Goal: Use online tool/utility: Utilize a website feature to perform a specific function

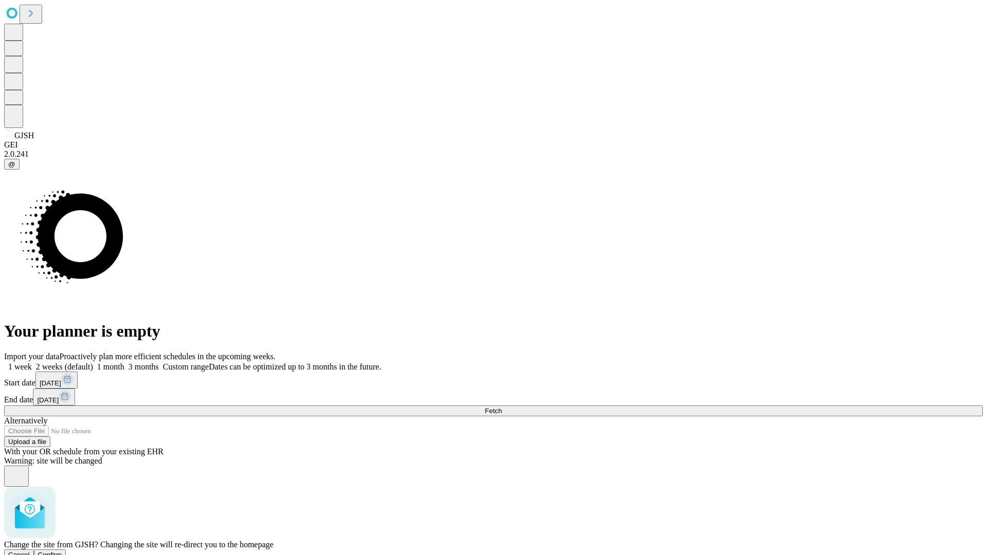
click at [62, 551] on span "Confirm" at bounding box center [50, 555] width 24 height 8
click at [124, 362] on label "1 month" at bounding box center [108, 366] width 31 height 9
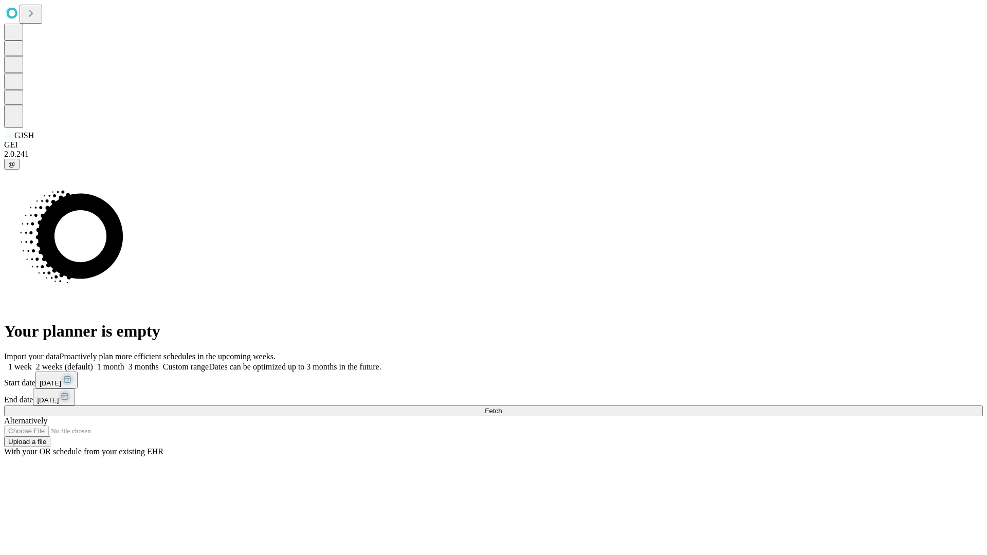
click at [502, 407] on span "Fetch" at bounding box center [493, 411] width 17 height 8
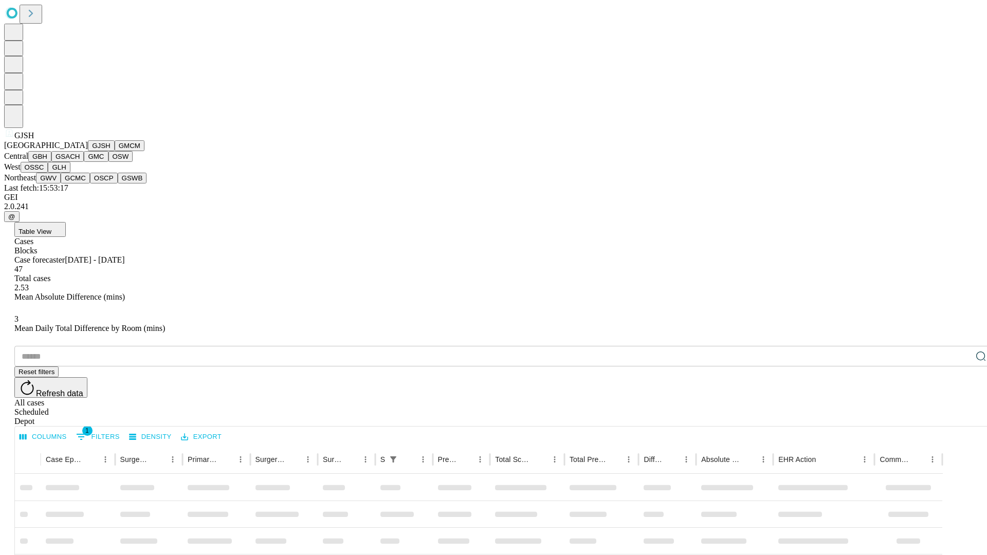
click at [115, 151] on button "GMCM" at bounding box center [130, 145] width 30 height 11
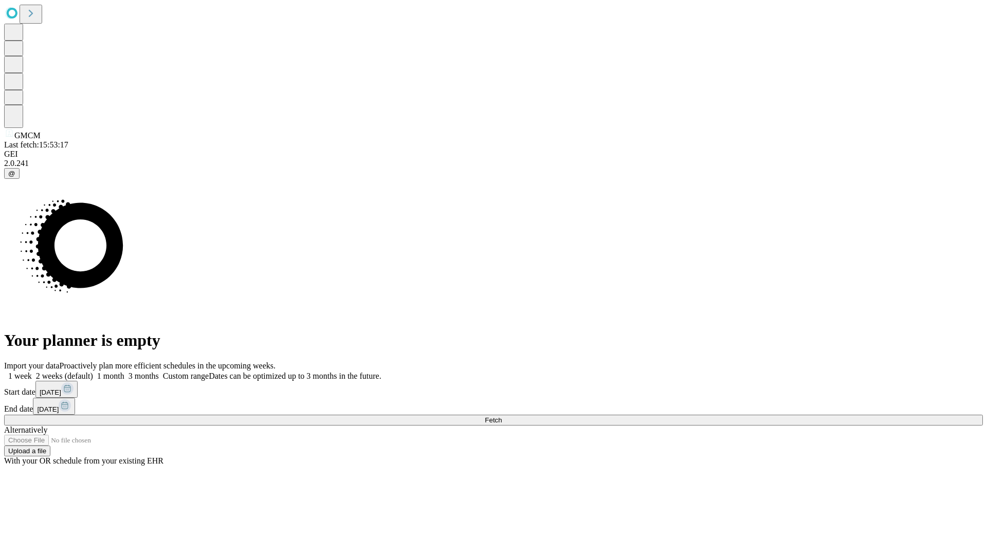
click at [124, 372] on label "1 month" at bounding box center [108, 376] width 31 height 9
click at [502, 416] on span "Fetch" at bounding box center [493, 420] width 17 height 8
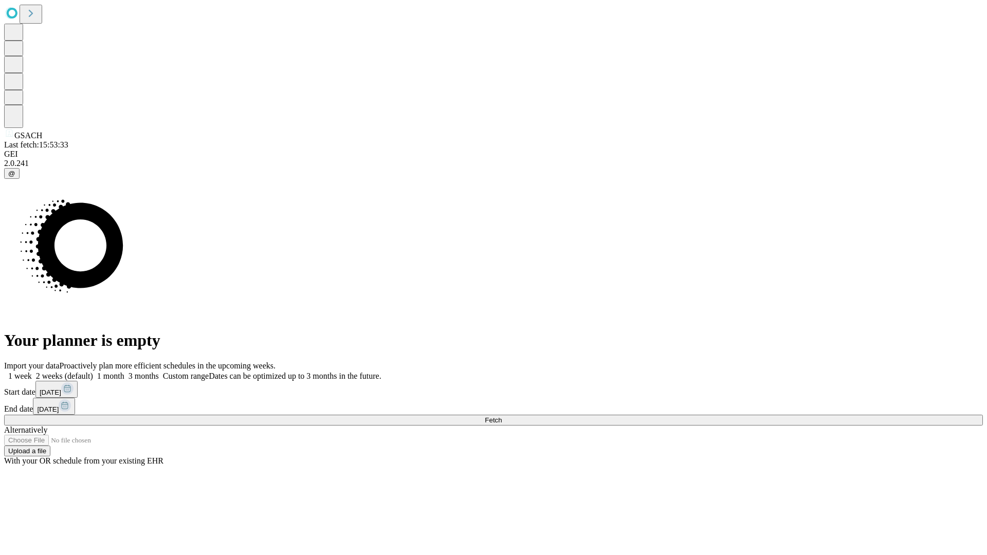
click at [124, 372] on label "1 month" at bounding box center [108, 376] width 31 height 9
click at [502, 416] on span "Fetch" at bounding box center [493, 420] width 17 height 8
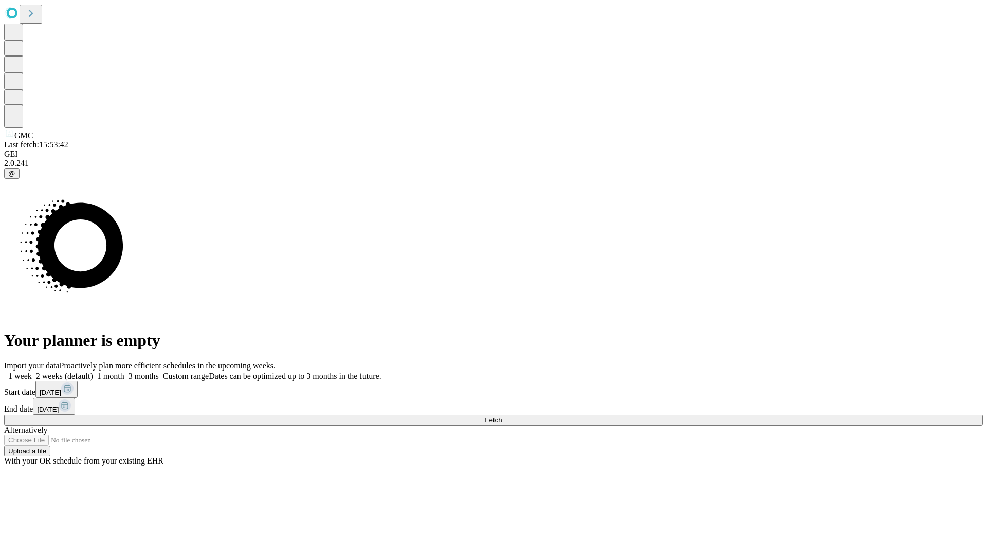
click at [124, 372] on label "1 month" at bounding box center [108, 376] width 31 height 9
click at [502, 416] on span "Fetch" at bounding box center [493, 420] width 17 height 8
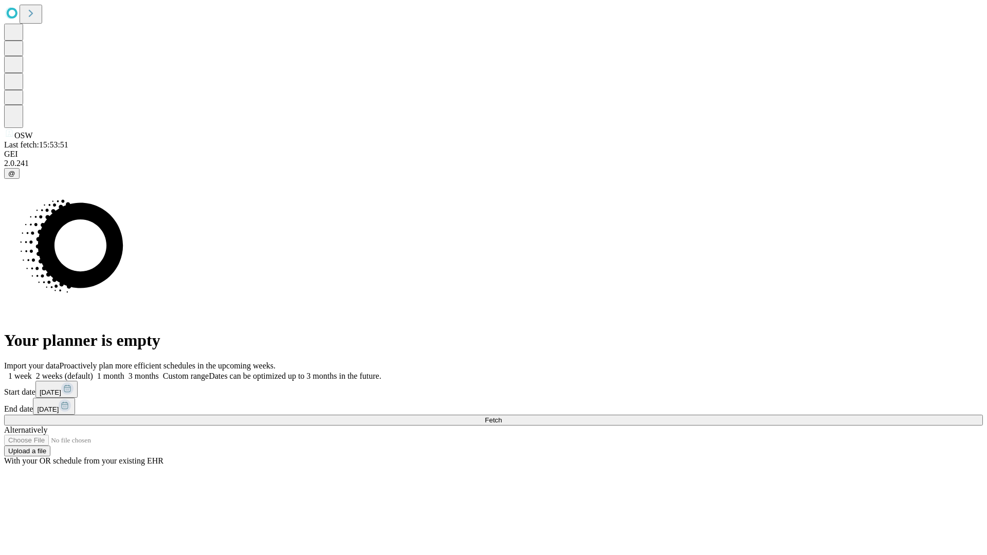
click at [502, 416] on span "Fetch" at bounding box center [493, 420] width 17 height 8
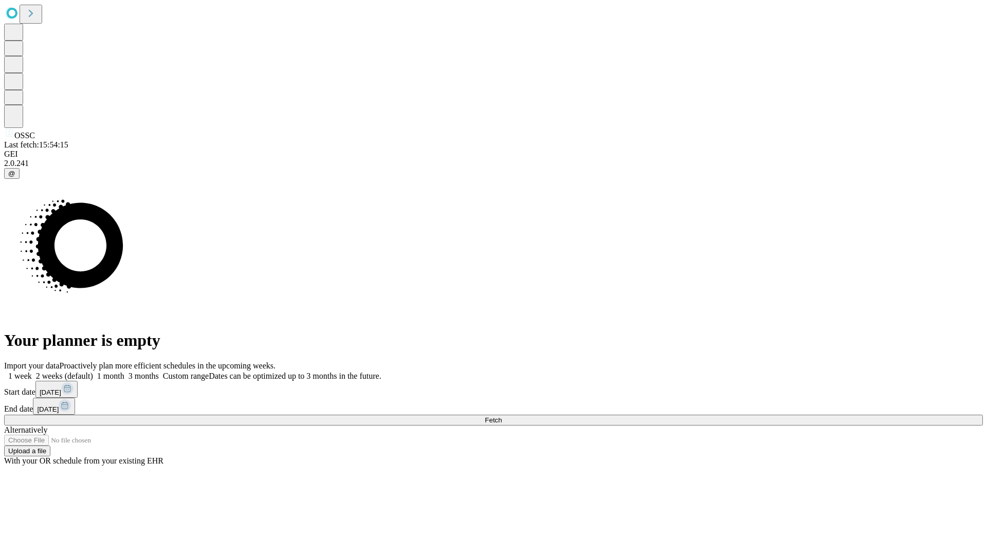
click at [124, 372] on label "1 month" at bounding box center [108, 376] width 31 height 9
click at [502, 416] on span "Fetch" at bounding box center [493, 420] width 17 height 8
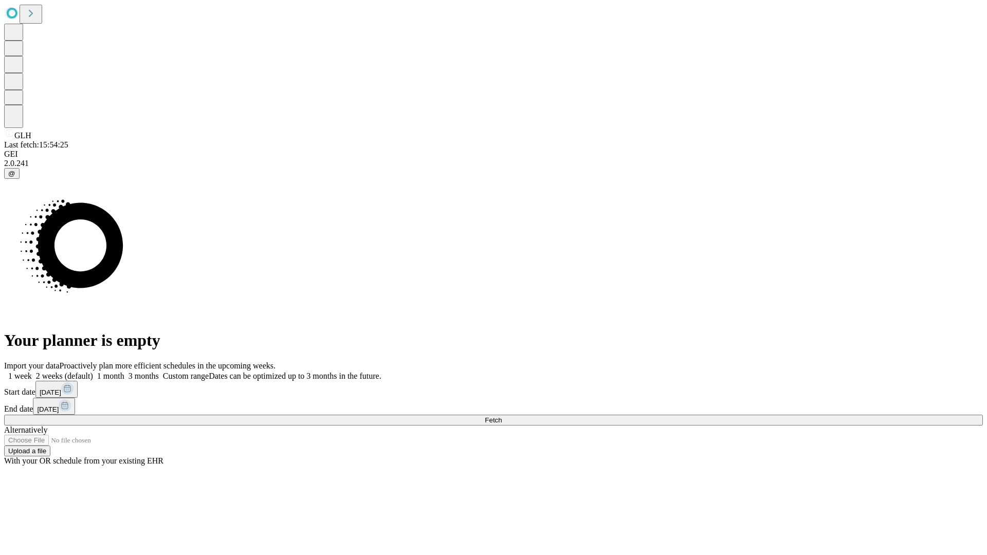
click at [124, 372] on label "1 month" at bounding box center [108, 376] width 31 height 9
click at [502, 416] on span "Fetch" at bounding box center [493, 420] width 17 height 8
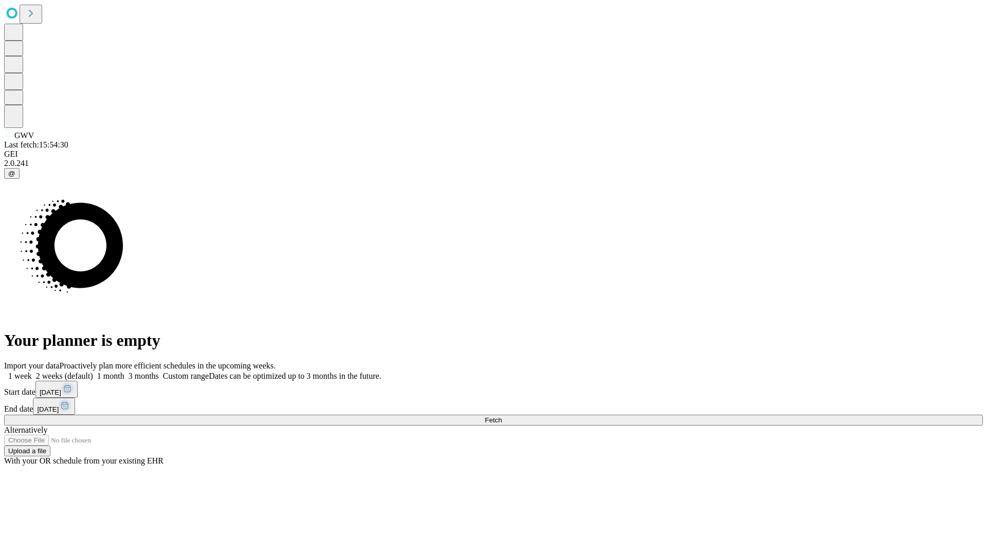
click at [124, 372] on label "1 month" at bounding box center [108, 376] width 31 height 9
click at [502, 416] on span "Fetch" at bounding box center [493, 420] width 17 height 8
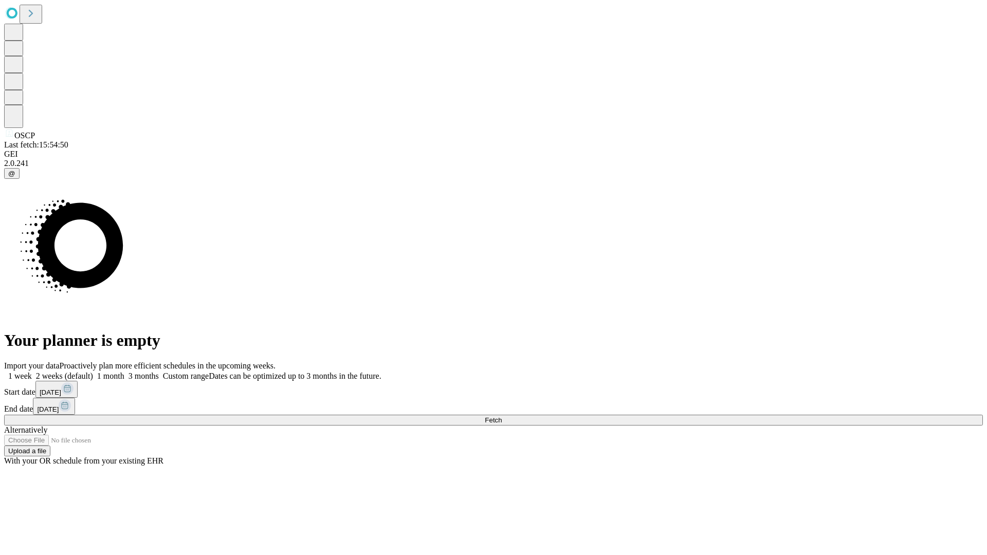
click at [124, 372] on label "1 month" at bounding box center [108, 376] width 31 height 9
click at [502, 416] on span "Fetch" at bounding box center [493, 420] width 17 height 8
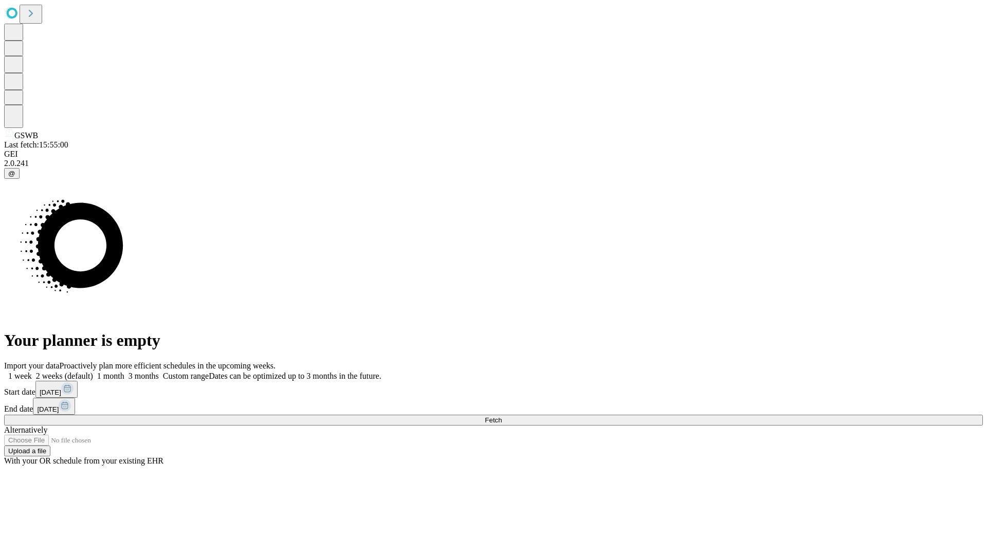
click at [124, 372] on label "1 month" at bounding box center [108, 376] width 31 height 9
click at [502, 416] on span "Fetch" at bounding box center [493, 420] width 17 height 8
